Goal: Transaction & Acquisition: Download file/media

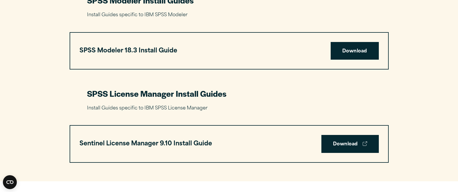
scroll to position [1248, 0]
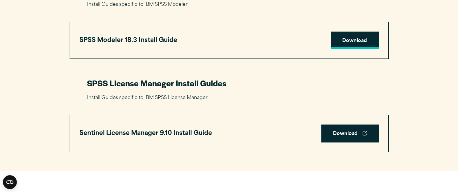
click at [350, 43] on link "Download" at bounding box center [355, 41] width 48 height 18
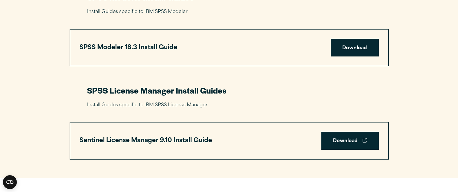
scroll to position [1277, 0]
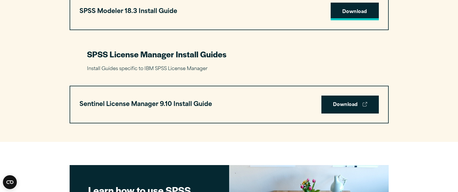
click at [351, 10] on link "Download" at bounding box center [355, 12] width 48 height 18
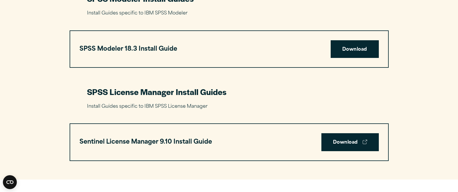
scroll to position [1263, 0]
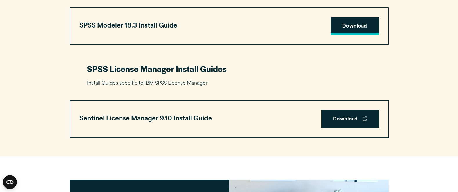
click at [350, 26] on link "Download" at bounding box center [355, 26] width 48 height 18
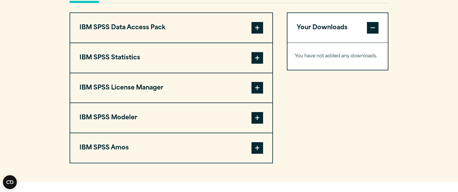
scroll to position [494, 0]
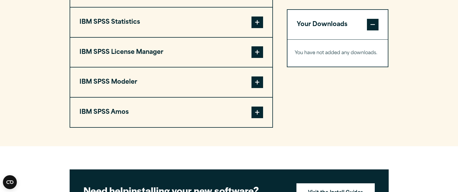
click at [258, 81] on span at bounding box center [258, 83] width 12 height 12
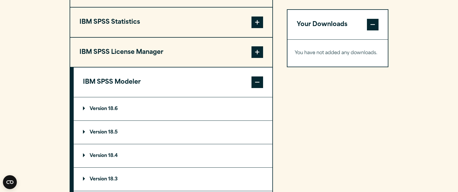
click at [85, 109] on p "Version 18.6" at bounding box center [100, 109] width 35 height 5
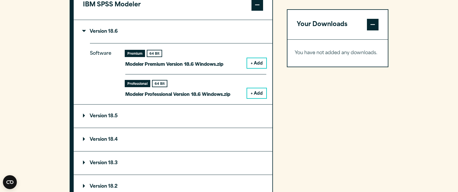
scroll to position [581, 0]
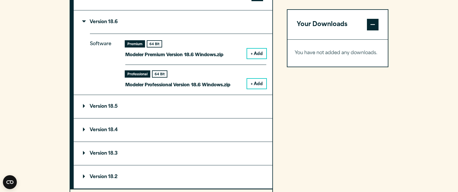
click at [256, 83] on button "+ Add" at bounding box center [256, 84] width 19 height 10
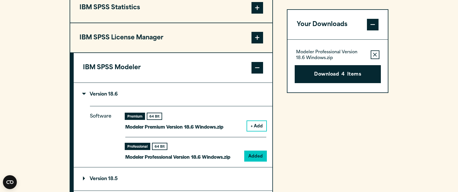
scroll to position [552, 0]
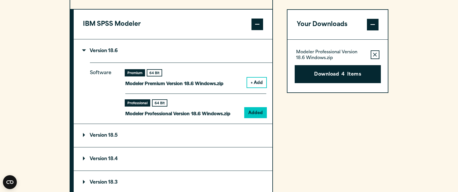
click at [372, 24] on span at bounding box center [373, 25] width 12 height 12
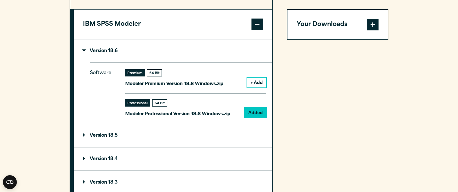
click at [372, 24] on span at bounding box center [373, 25] width 12 height 12
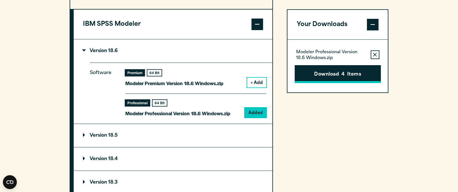
click at [338, 73] on button "Download 4 Items" at bounding box center [338, 74] width 86 height 18
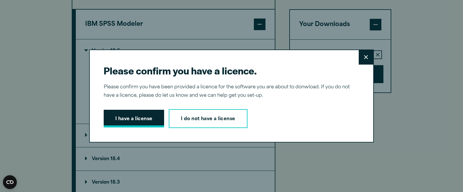
click at [130, 119] on button "I have a license" at bounding box center [134, 119] width 60 height 18
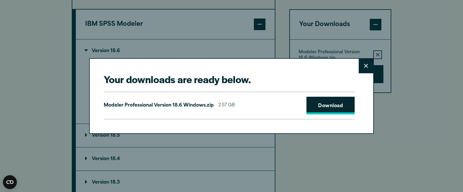
click at [325, 107] on link "Download" at bounding box center [330, 106] width 48 height 18
click at [323, 105] on link "Download" at bounding box center [330, 106] width 48 height 18
click at [365, 67] on icon at bounding box center [366, 66] width 4 height 4
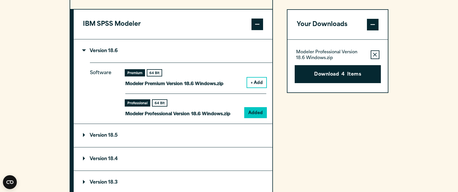
click at [18, 37] on section "Select your software downloads Use the table below to find and navigate to your…" at bounding box center [229, 39] width 458 height 457
